Goal: Information Seeking & Learning: Learn about a topic

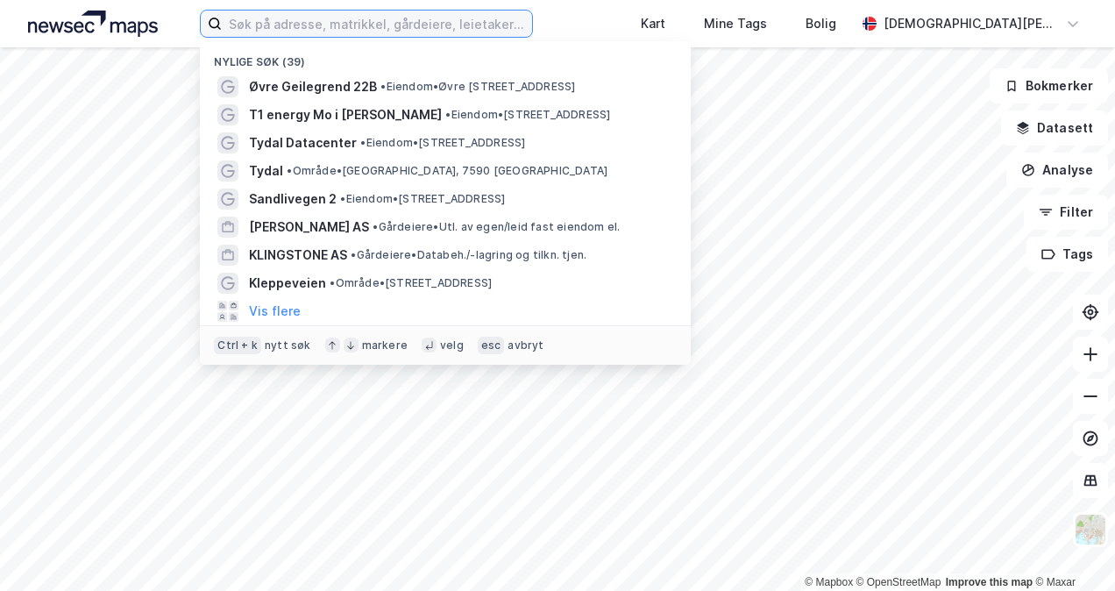
click at [490, 29] on input at bounding box center [376, 24] width 309 height 26
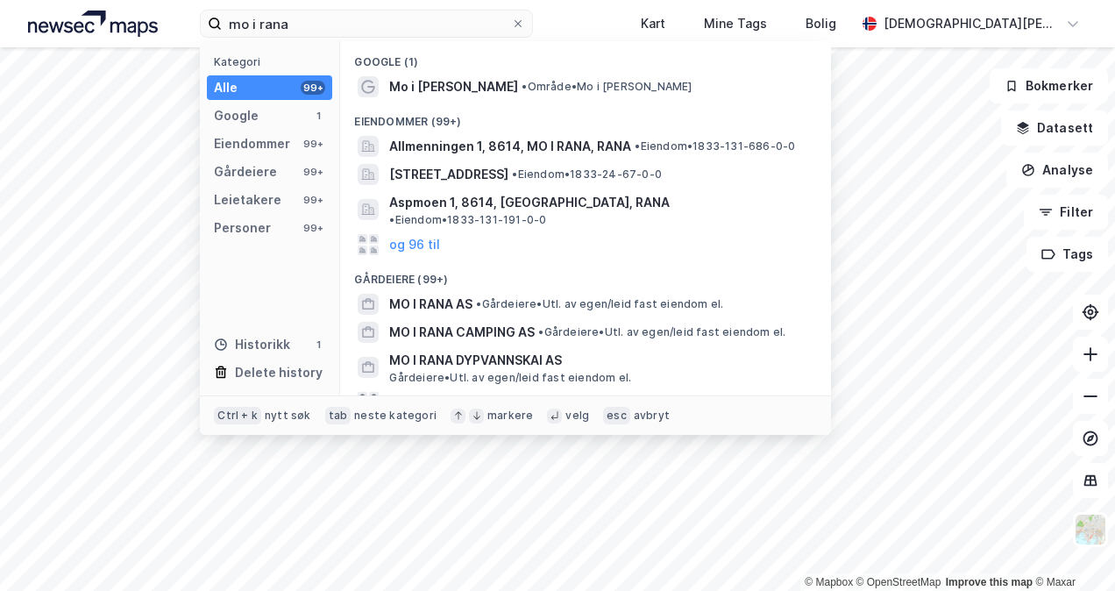
click at [521, 83] on span "•" at bounding box center [523, 86] width 5 height 13
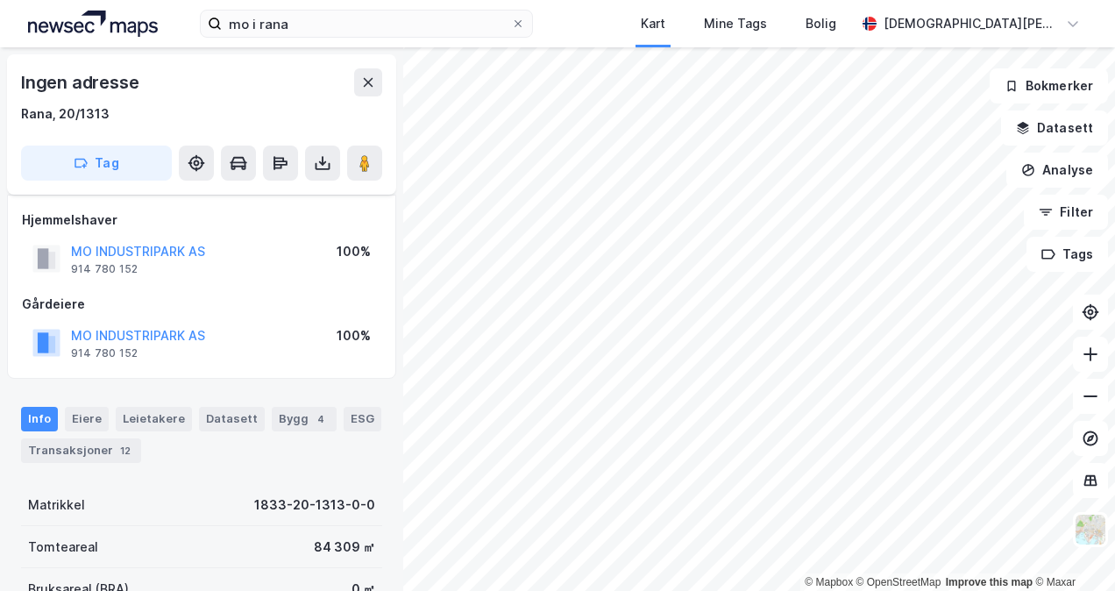
scroll to position [88, 0]
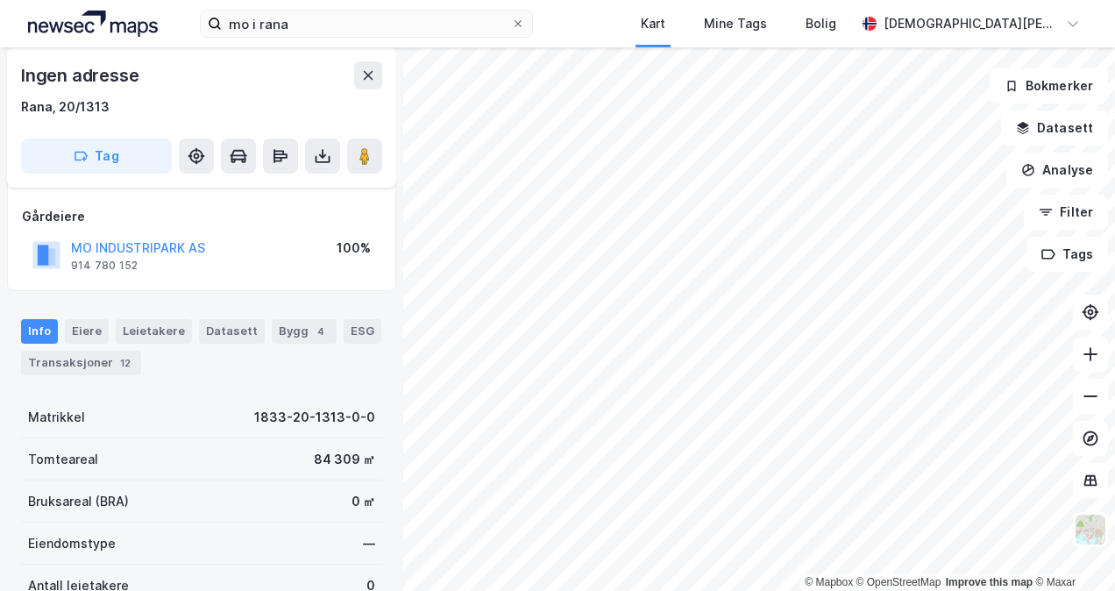
click at [322, 457] on div "84 309 ㎡" at bounding box center [344, 459] width 61 height 21
click at [36, 379] on div "Info [PERSON_NAME] Datasett Bygg 4 ESG Transaksjoner 12" at bounding box center [201, 340] width 403 height 84
click at [0, 0] on button "MO INDUSTRIPARK AS" at bounding box center [0, 0] width 0 height 0
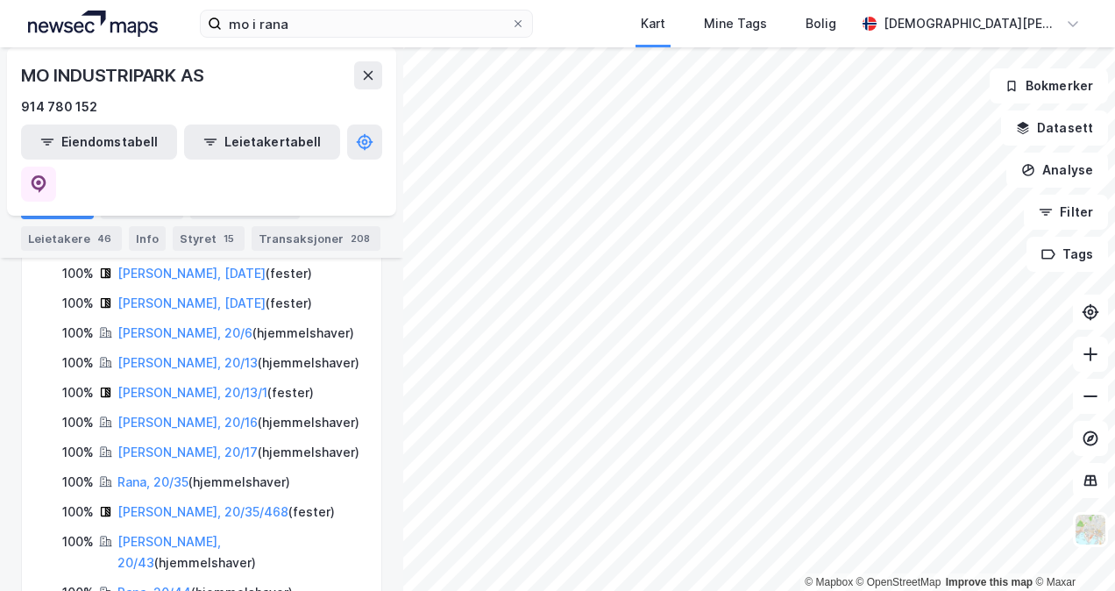
scroll to position [526, 0]
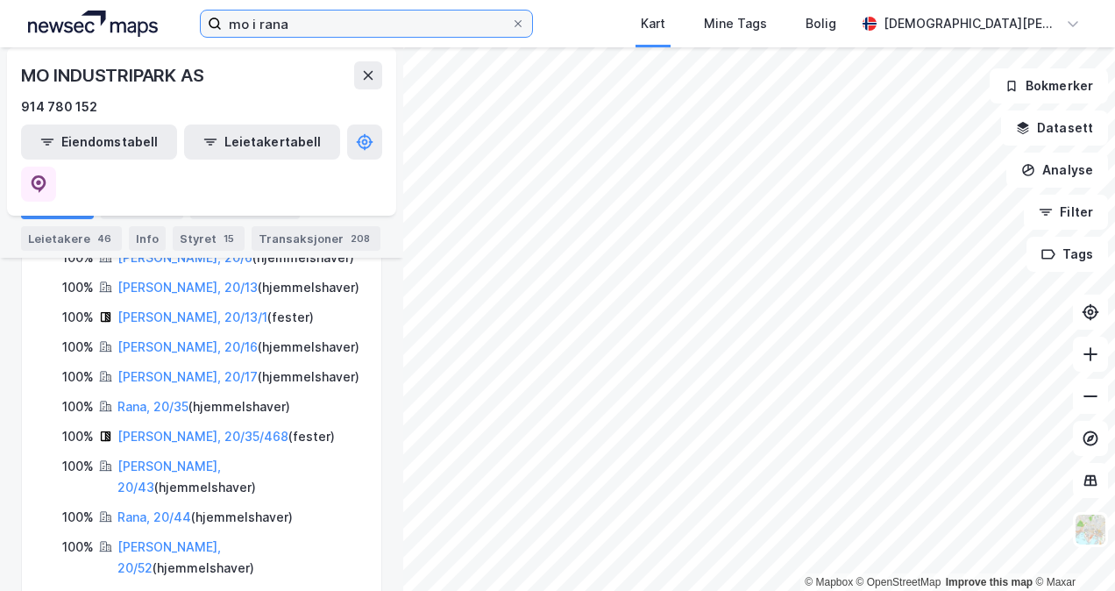
click at [322, 18] on input "mo i rana" at bounding box center [366, 24] width 288 height 26
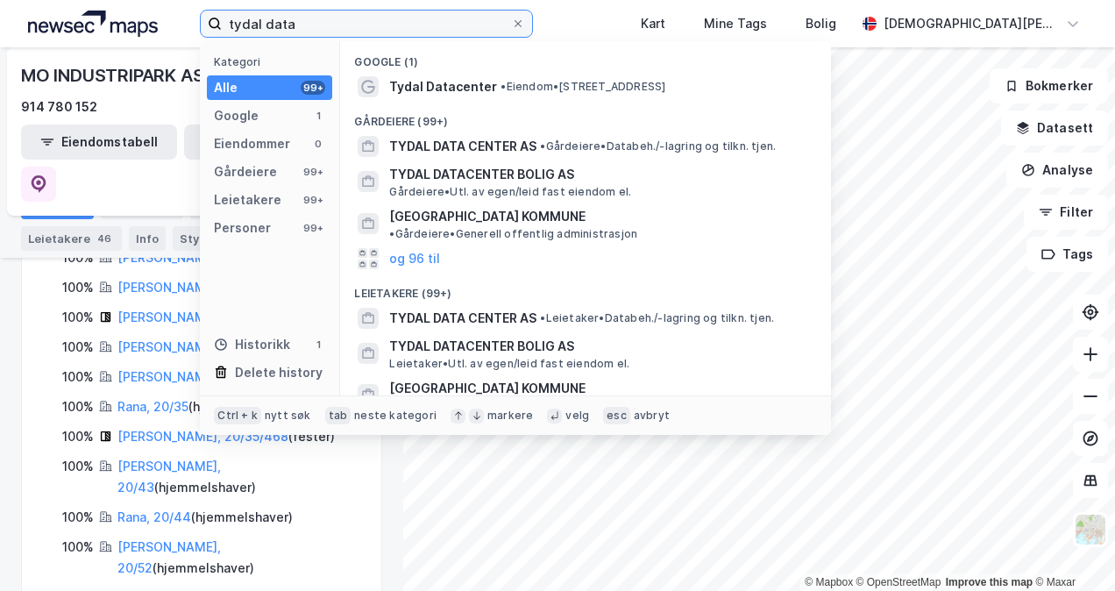
type input "tydal data"
click at [484, 95] on span "Tydal Datacenter" at bounding box center [443, 86] width 108 height 21
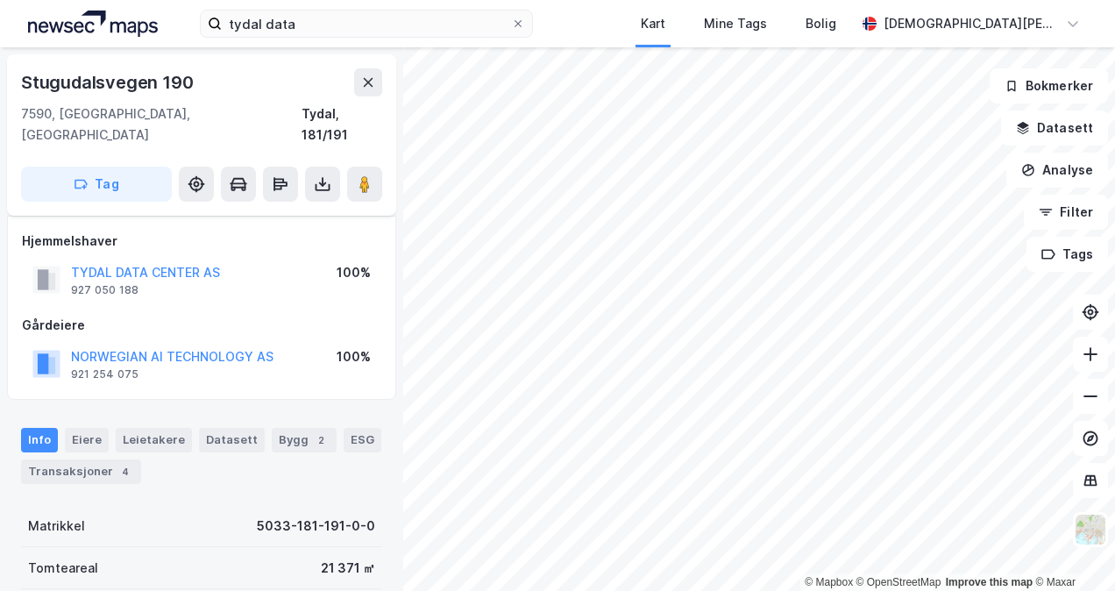
scroll to position [88, 0]
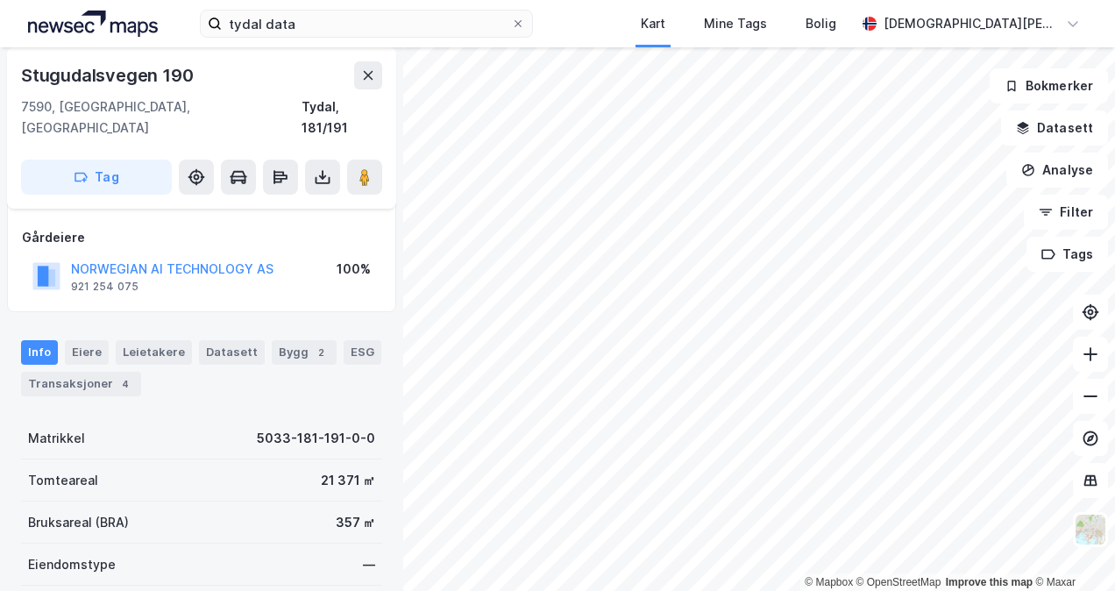
scroll to position [88, 0]
click at [0, 0] on button "NORWEGIAN AI TECHNOLOGY AS" at bounding box center [0, 0] width 0 height 0
